Goal: Task Accomplishment & Management: Use online tool/utility

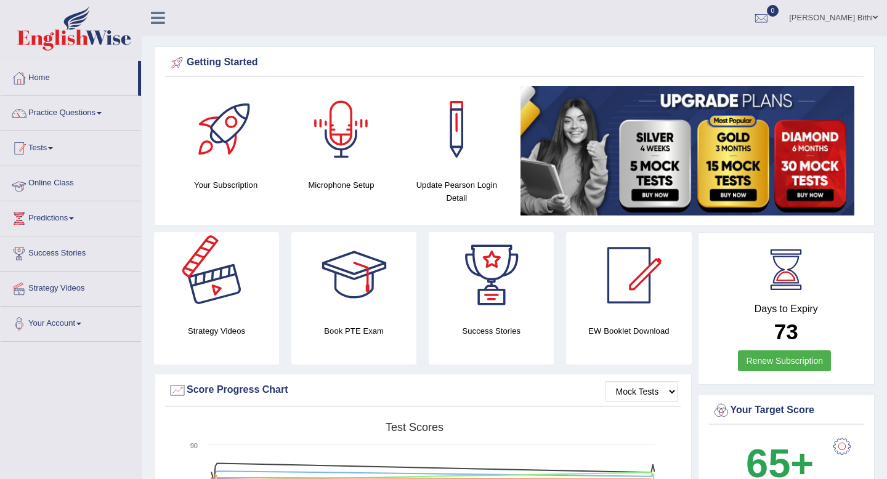
click at [52, 137] on link "Tests" at bounding box center [71, 146] width 140 height 31
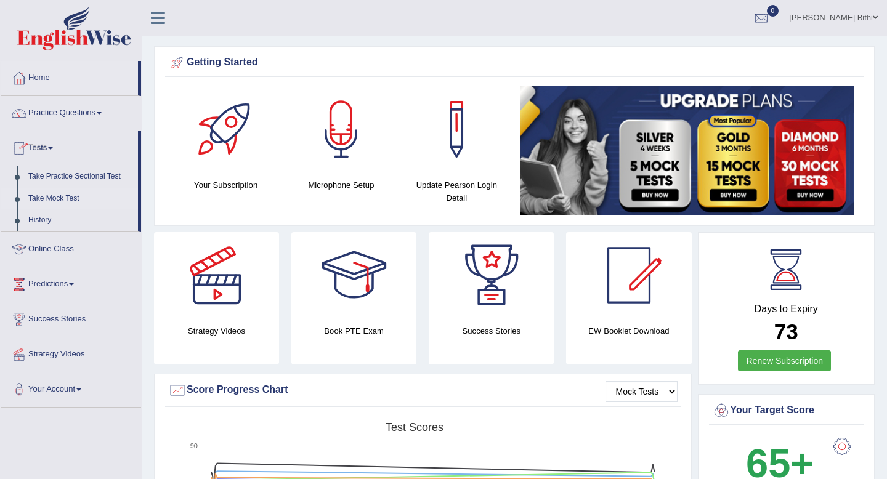
click at [81, 196] on link "Take Mock Test" at bounding box center [80, 199] width 115 height 22
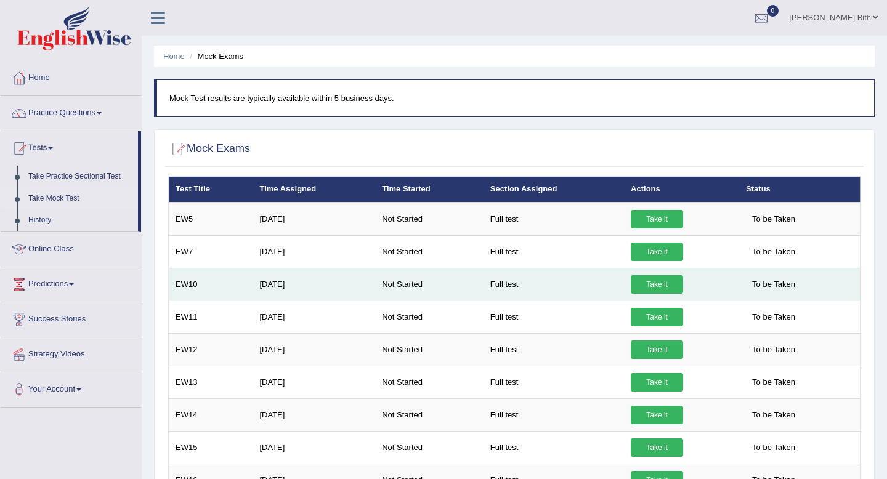
click at [665, 286] on link "Take it" at bounding box center [657, 284] width 52 height 18
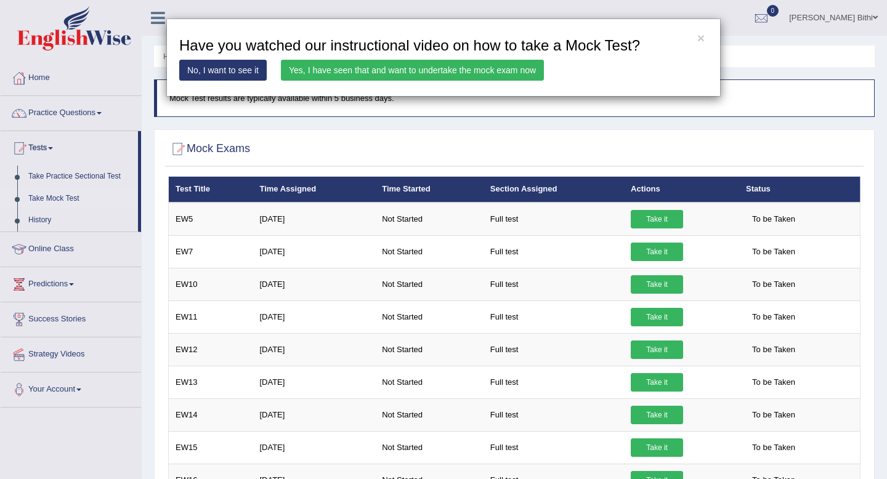
click at [451, 68] on link "Yes, I have seen that and want to undertake the mock exam now" at bounding box center [412, 70] width 263 height 21
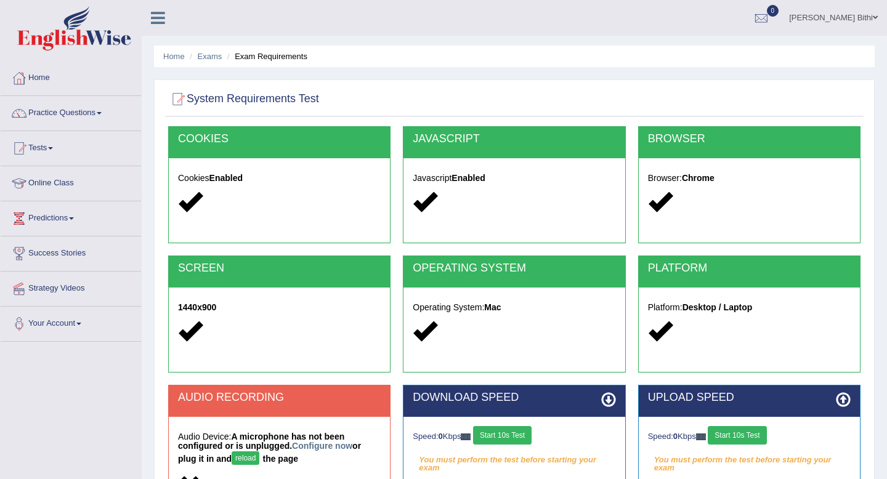
scroll to position [168, 0]
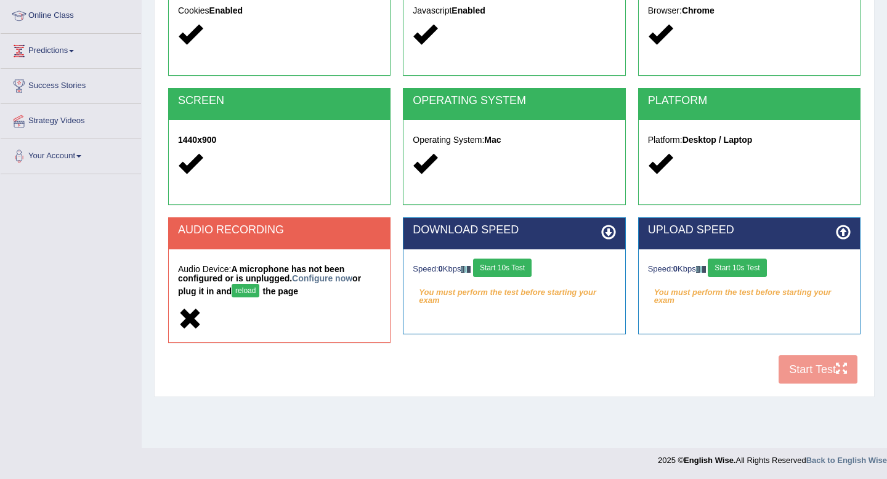
click at [511, 272] on button "Start 10s Test" at bounding box center [502, 268] width 59 height 18
click at [747, 271] on button "Start 10s Test" at bounding box center [737, 268] width 59 height 18
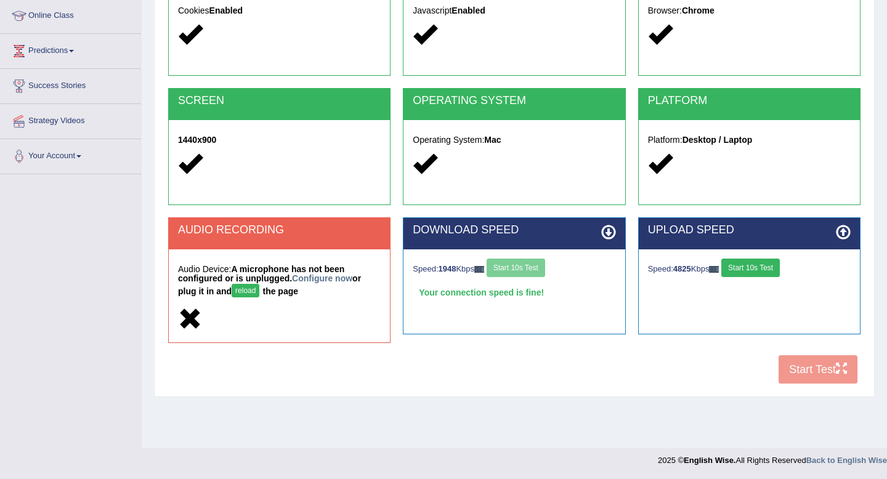
click at [764, 272] on button "Start 10s Test" at bounding box center [751, 268] width 59 height 18
click at [812, 374] on div "COOKIES Cookies Enabled JAVASCRIPT Javascript Enabled BROWSER Browser: Chrome S…" at bounding box center [514, 175] width 699 height 432
click at [759, 261] on button "Start 10s Test" at bounding box center [751, 268] width 59 height 18
click at [251, 286] on button "reload" at bounding box center [246, 291] width 28 height 14
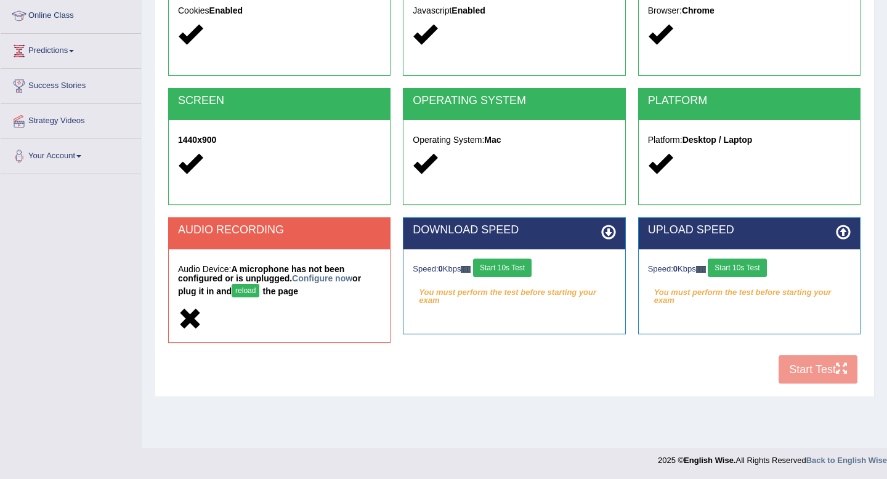
click at [511, 264] on button "Start 10s Test" at bounding box center [502, 268] width 59 height 18
click at [249, 294] on button "reload" at bounding box center [246, 291] width 28 height 14
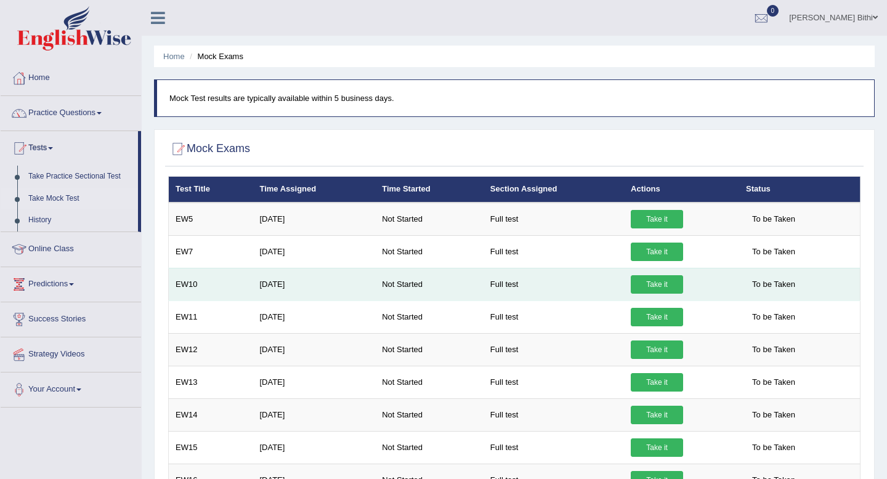
click at [662, 280] on link "Take it" at bounding box center [657, 284] width 52 height 18
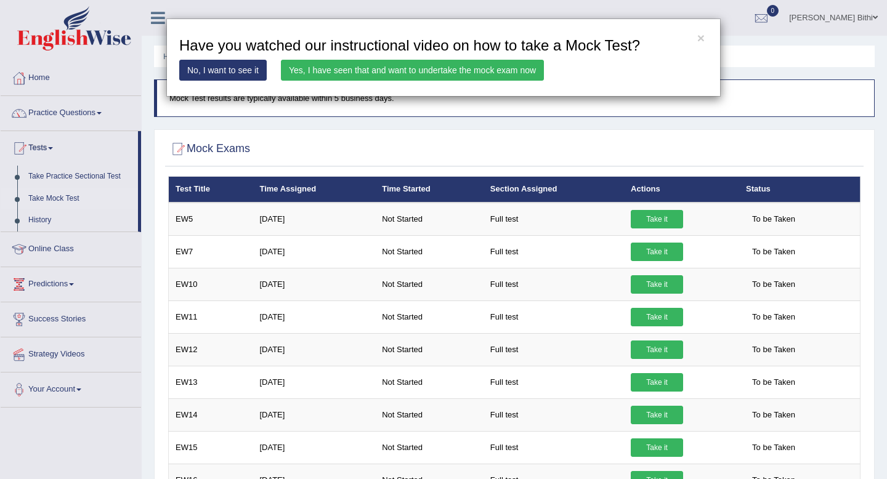
click at [470, 70] on link "Yes, I have seen that and want to undertake the mock exam now" at bounding box center [412, 70] width 263 height 21
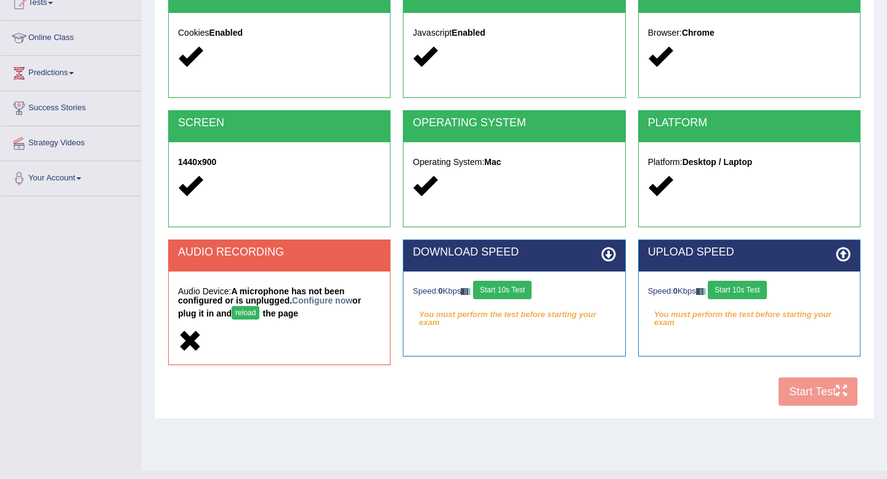
scroll to position [168, 0]
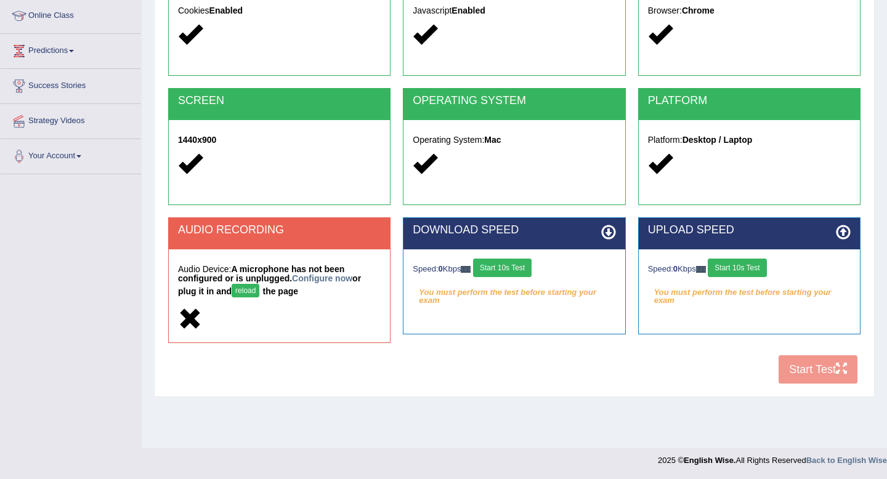
click at [520, 269] on button "Start 10s Test" at bounding box center [502, 268] width 59 height 18
click at [751, 268] on button "Start 10s Test" at bounding box center [737, 268] width 59 height 18
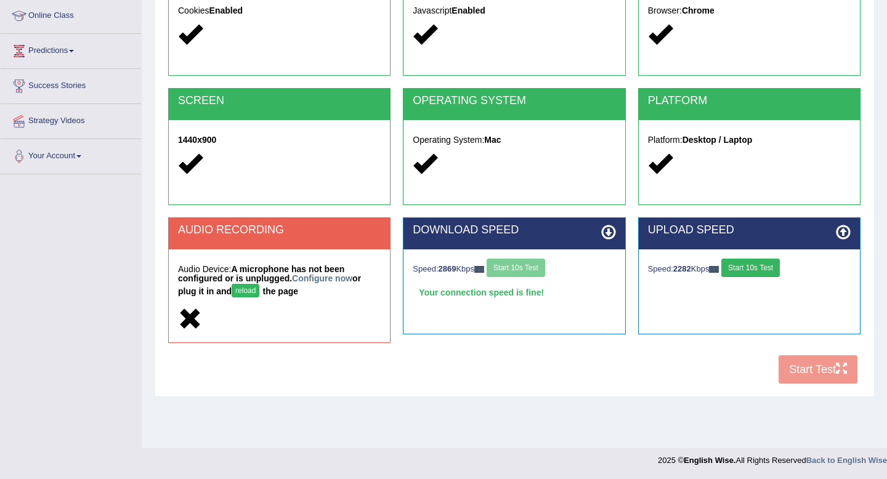
click at [768, 264] on button "Start 10s Test" at bounding box center [751, 268] width 59 height 18
click at [810, 377] on div "COOKIES Cookies Enabled JAVASCRIPT Javascript Enabled BROWSER Browser: Chrome S…" at bounding box center [514, 175] width 699 height 432
click at [248, 289] on button "reload" at bounding box center [246, 291] width 28 height 14
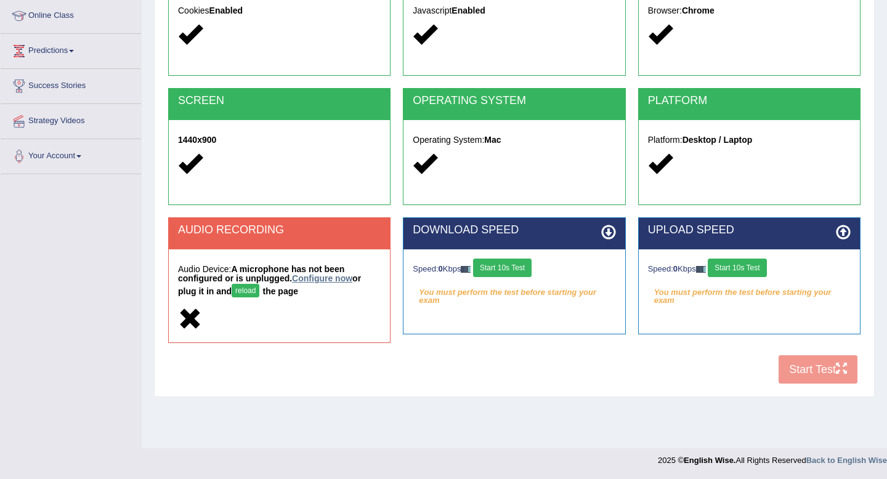
click at [329, 275] on link "Configure now" at bounding box center [322, 279] width 60 height 10
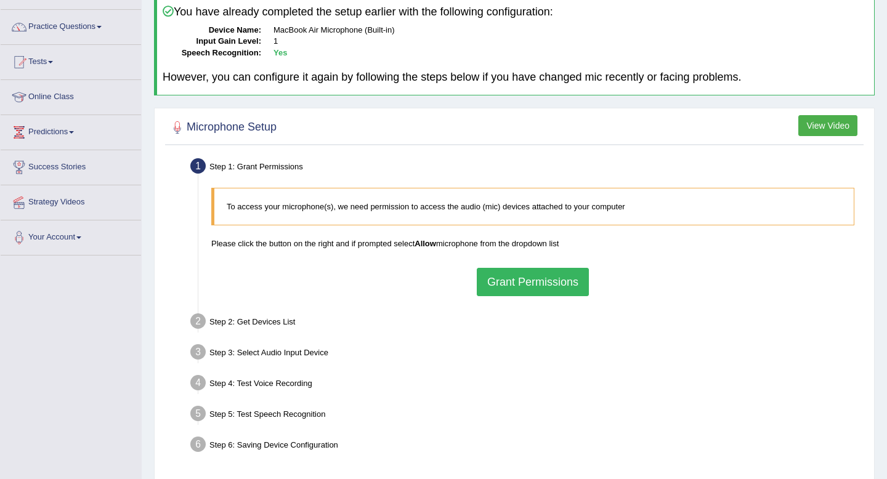
scroll to position [46, 0]
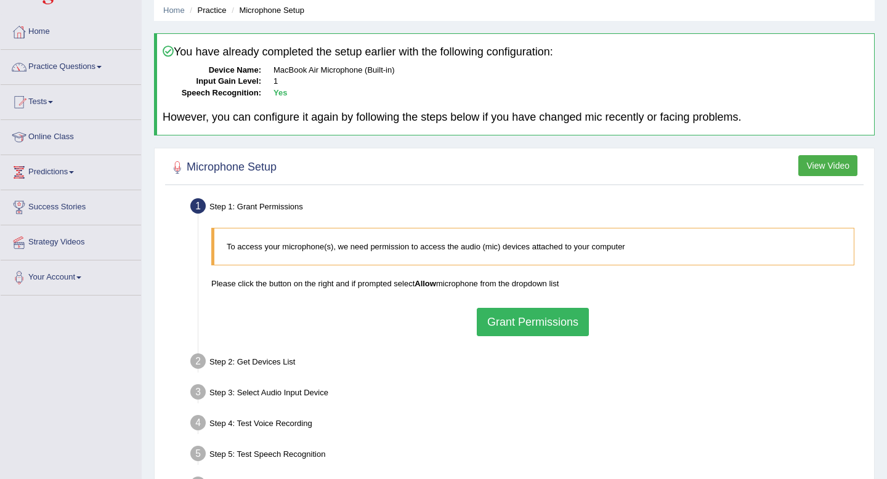
click at [560, 321] on button "Grant Permissions" at bounding box center [533, 322] width 112 height 28
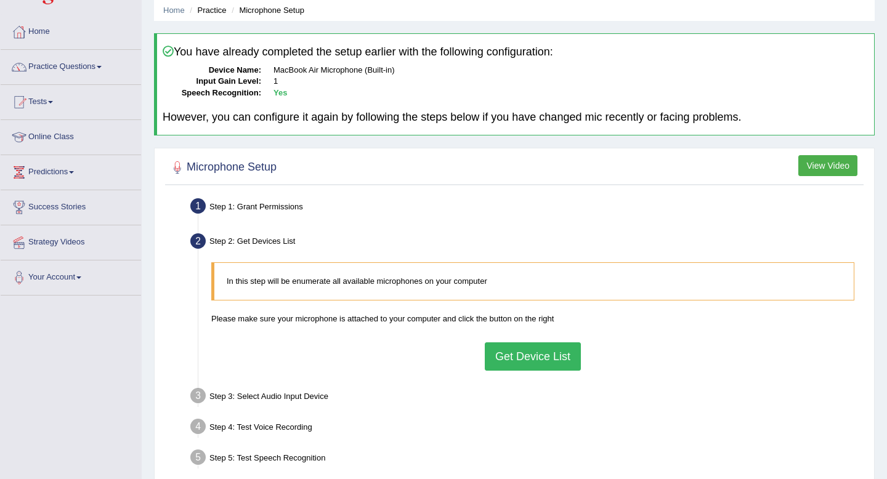
click at [548, 361] on button "Get Device List" at bounding box center [533, 357] width 96 height 28
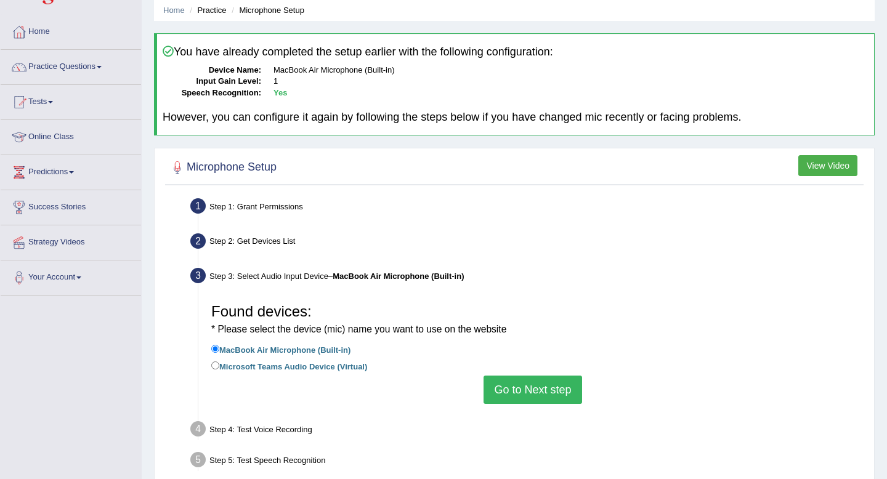
click at [538, 387] on button "Go to Next step" at bounding box center [533, 390] width 98 height 28
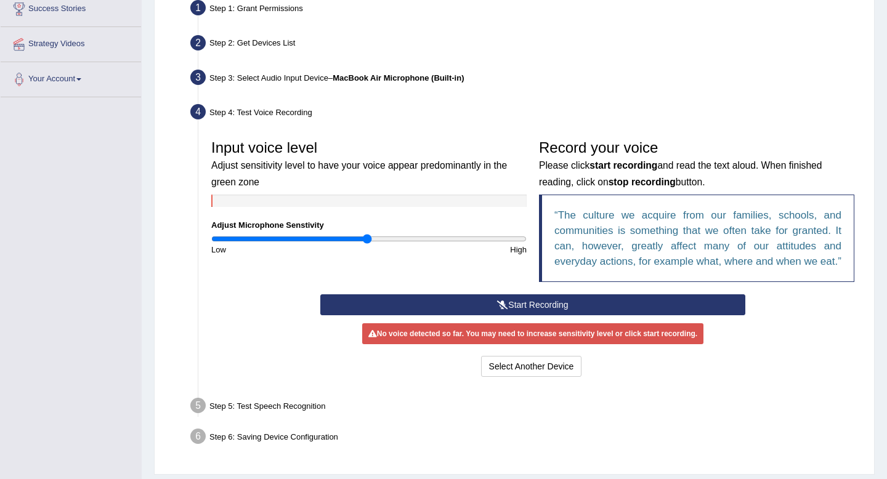
scroll to position [295, 0]
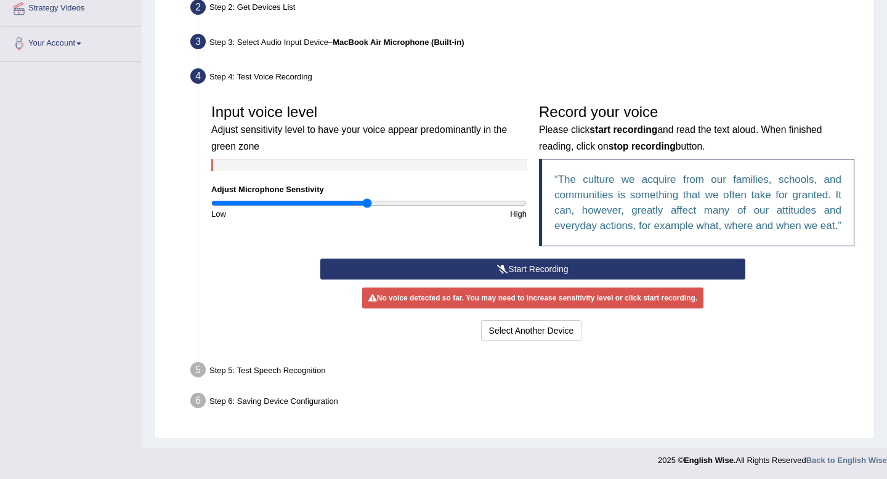
click at [534, 271] on button "Start Recording" at bounding box center [532, 269] width 425 height 21
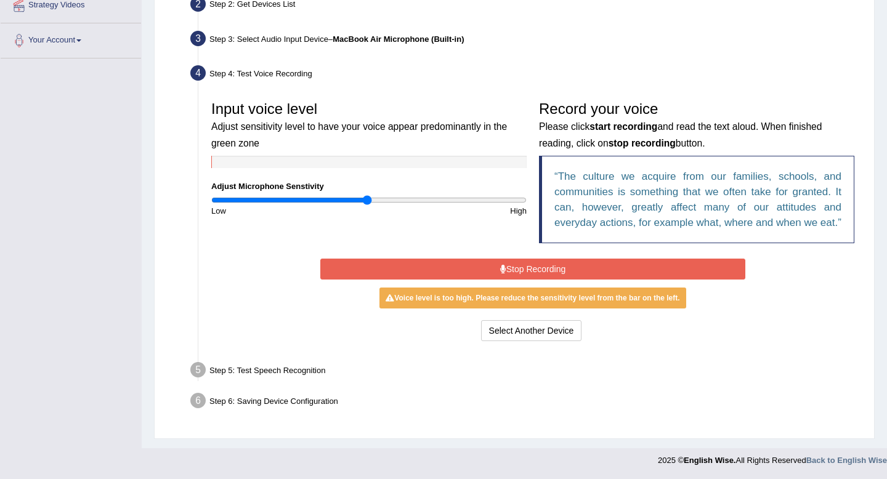
click at [555, 275] on button "Stop Recording" at bounding box center [532, 269] width 425 height 21
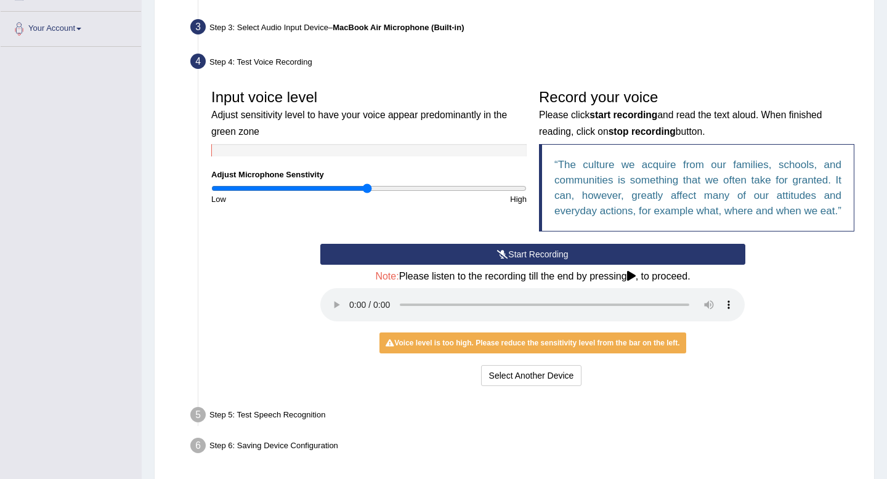
click at [541, 265] on button "Start Recording" at bounding box center [532, 254] width 425 height 21
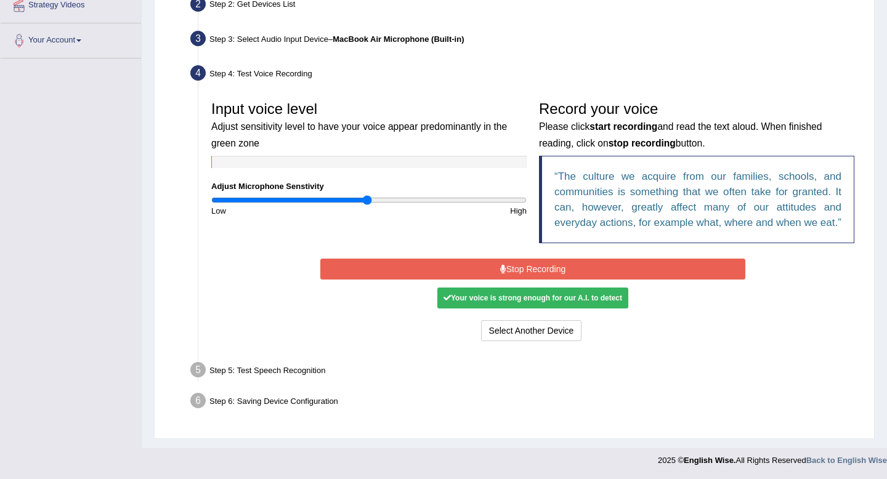
click at [539, 274] on button "Stop Recording" at bounding box center [532, 269] width 425 height 21
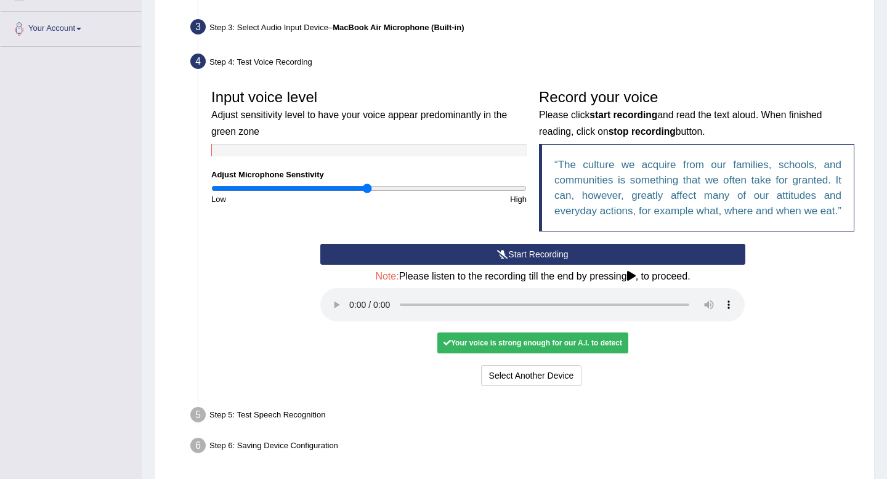
click at [636, 281] on icon at bounding box center [631, 276] width 9 height 10
click at [576, 386] on button "Voice is ok. Go to Next step" at bounding box center [585, 375] width 122 height 21
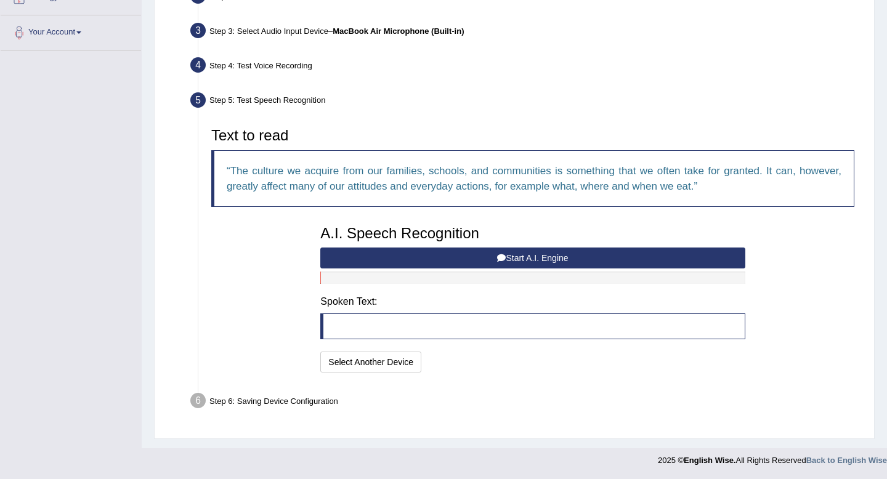
scroll to position [291, 0]
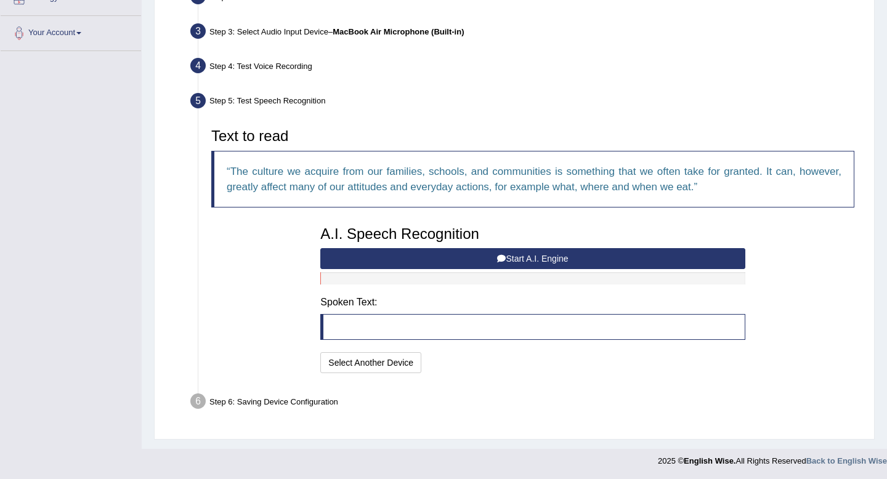
click at [544, 259] on button "Start A.I. Engine" at bounding box center [532, 258] width 425 height 21
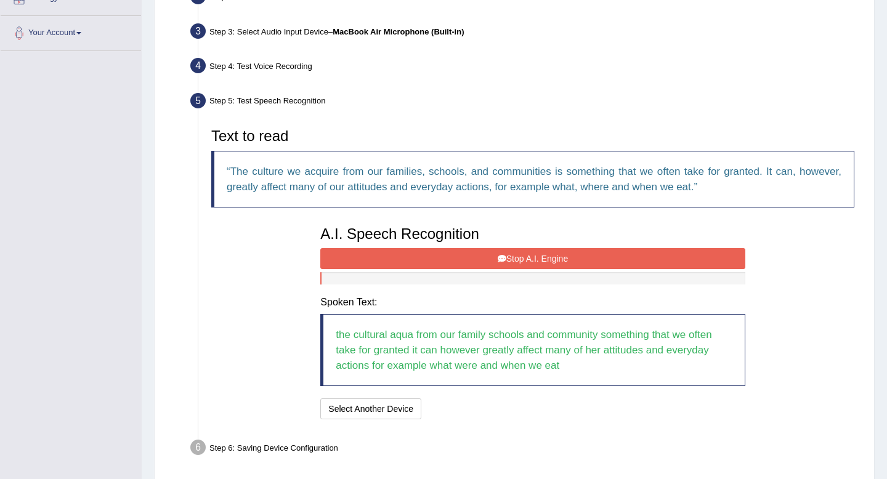
click at [534, 261] on button "Stop A.I. Engine" at bounding box center [532, 258] width 425 height 21
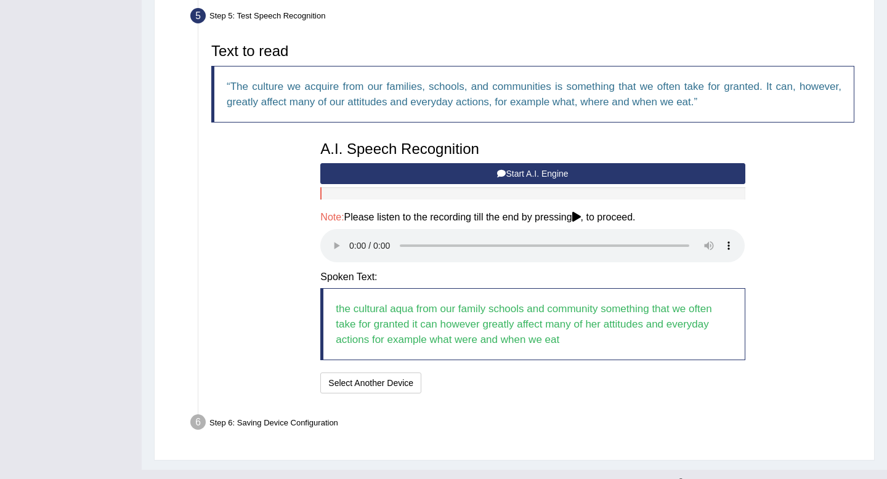
scroll to position [397, 0]
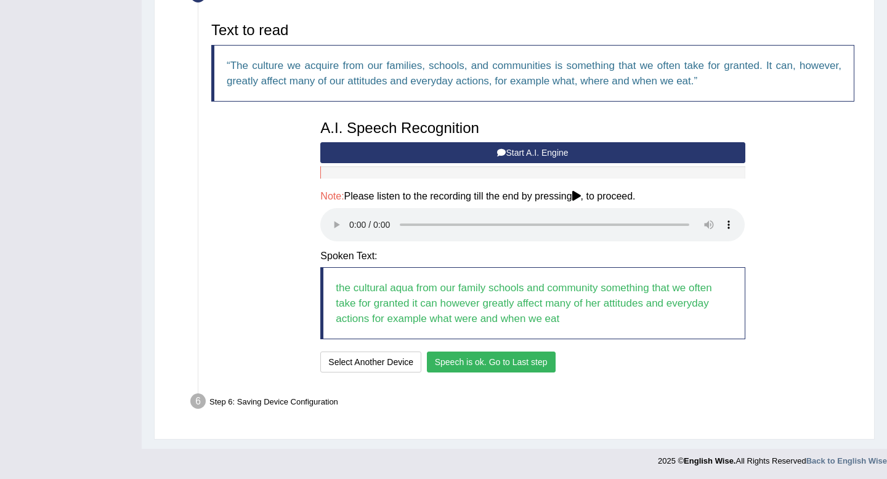
click at [535, 369] on button "Speech is ok. Go to Last step" at bounding box center [491, 362] width 129 height 21
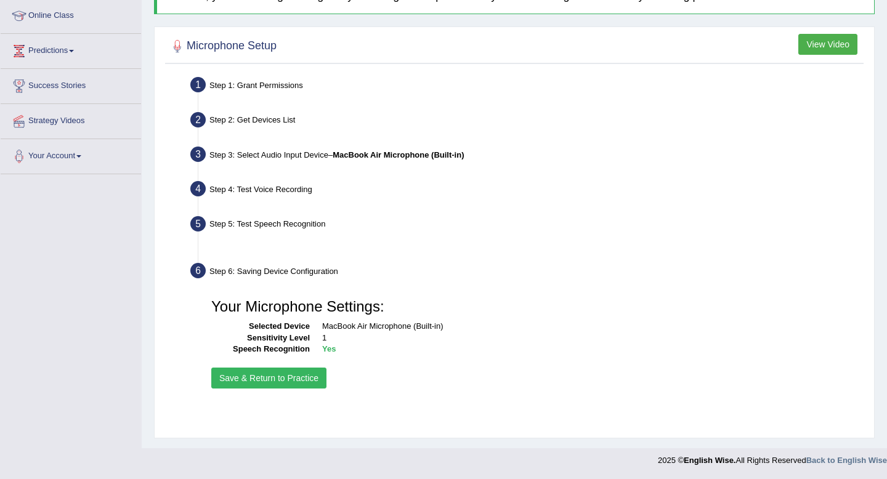
scroll to position [168, 0]
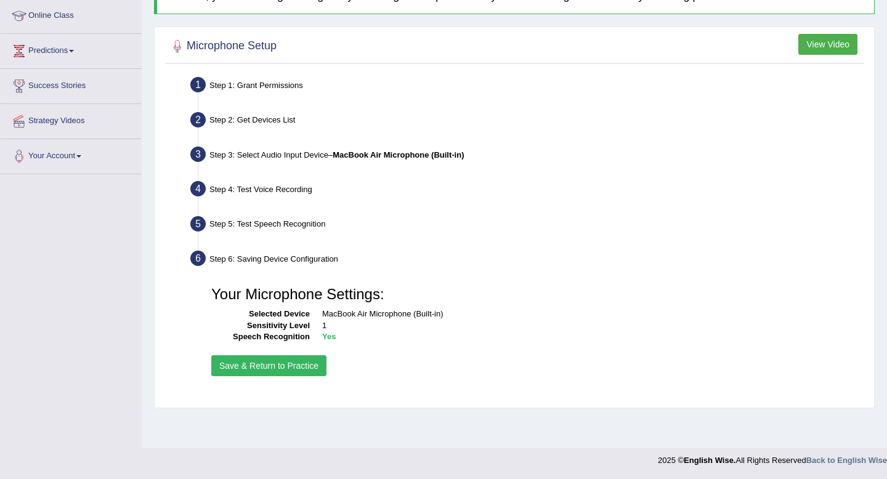
click at [280, 368] on button "Save & Return to Practice" at bounding box center [268, 366] width 115 height 21
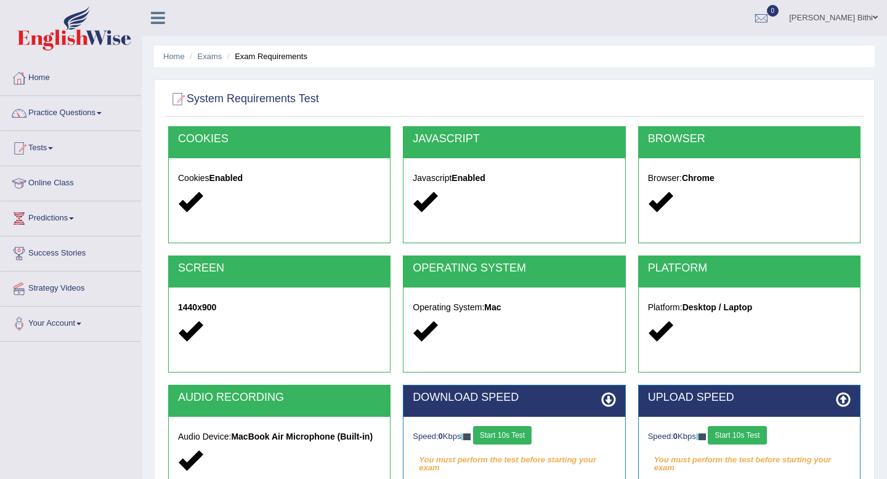
scroll to position [168, 0]
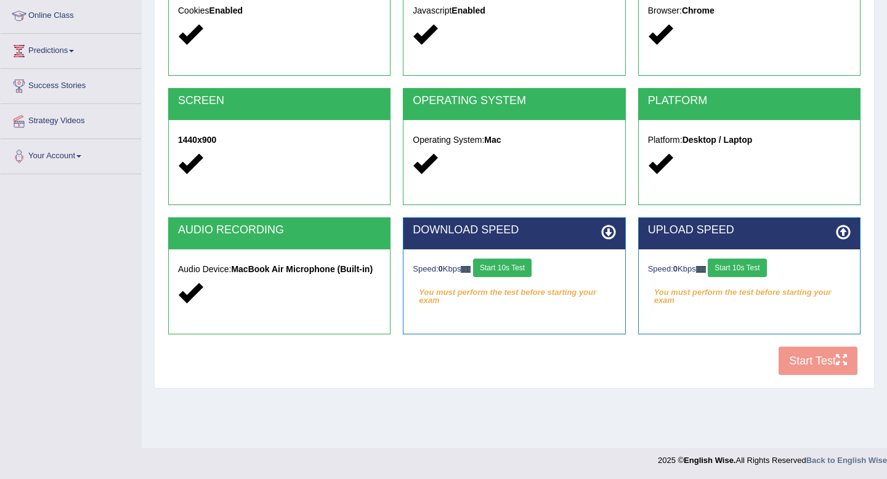
click at [517, 266] on button "Start 10s Test" at bounding box center [502, 268] width 59 height 18
click at [754, 275] on button "Start 10s Test" at bounding box center [737, 268] width 59 height 18
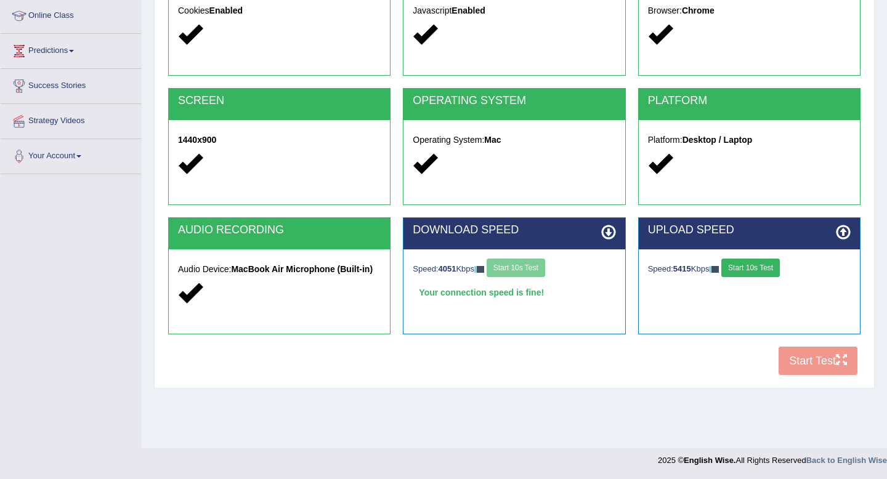
click at [757, 263] on button "Start 10s Test" at bounding box center [751, 268] width 59 height 18
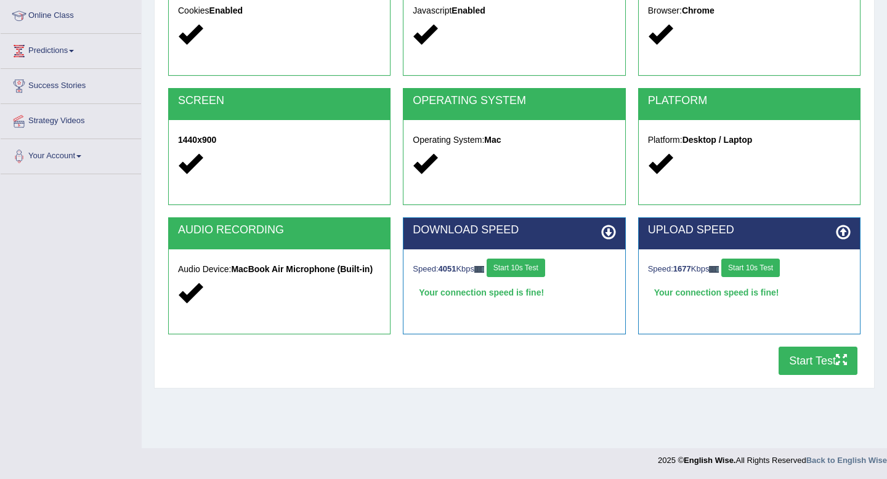
click at [822, 356] on button "Start Test" at bounding box center [818, 361] width 79 height 28
